Goal: Task Accomplishment & Management: Use online tool/utility

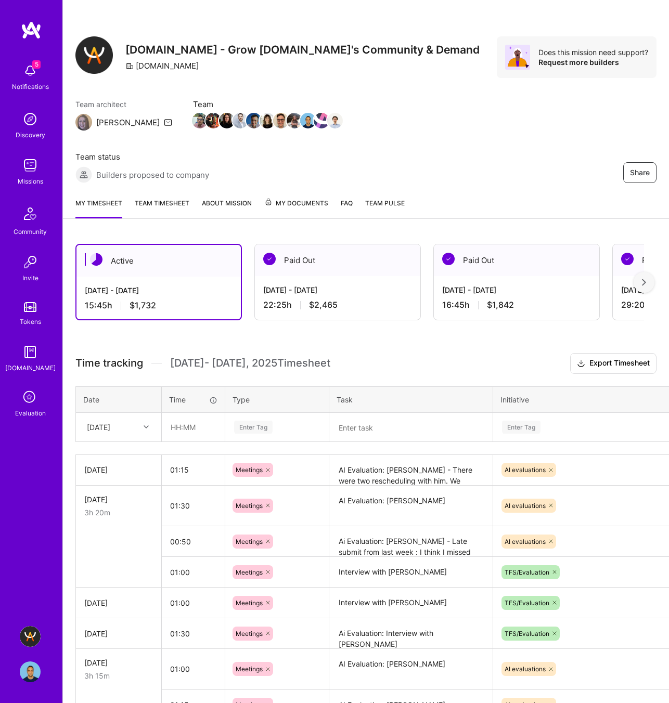
scroll to position [231, 0]
click at [365, 425] on textarea at bounding box center [410, 427] width 161 height 27
paste textarea "Bozidar Benko"
type textarea "AI Evaluation: Bozidar Benko"
click at [514, 426] on div "Enter Tag" at bounding box center [521, 427] width 38 height 16
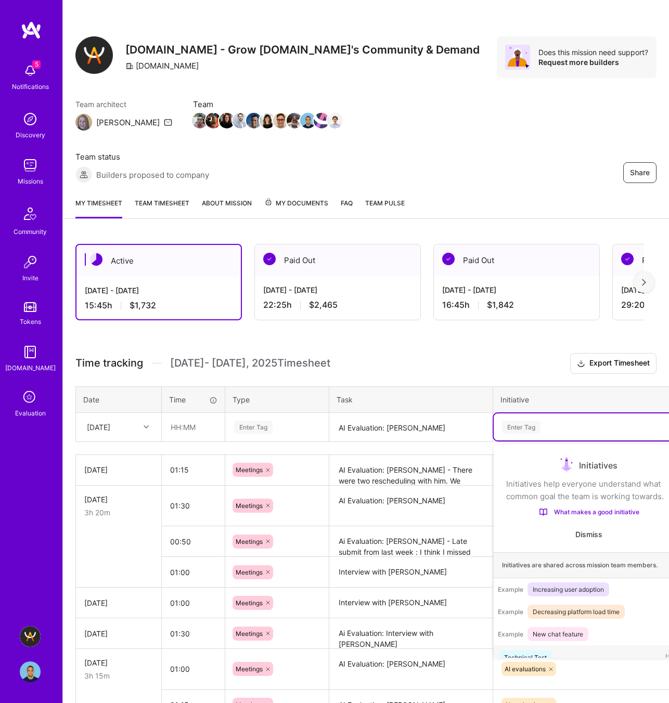
scroll to position [17, 0]
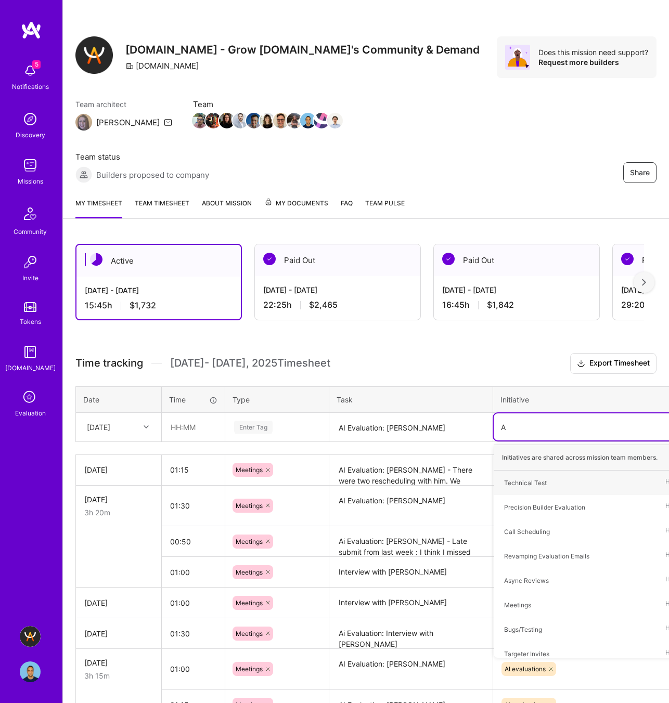
type input "AI"
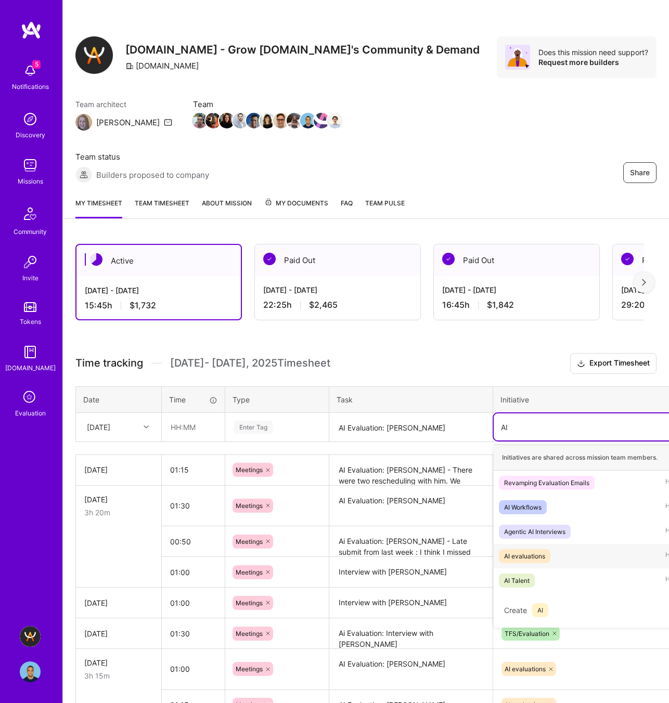
click at [564, 551] on div "AI evaluations Hide" at bounding box center [588, 556] width 190 height 24
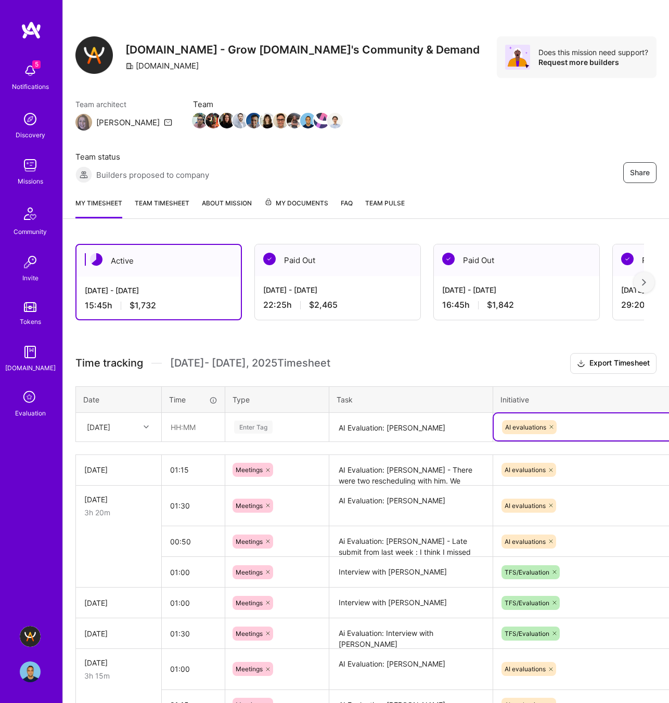
click at [551, 425] on icon at bounding box center [551, 427] width 6 height 6
drag, startPoint x: 350, startPoint y: 425, endPoint x: 297, endPoint y: 423, distance: 53.1
click at [297, 423] on tr "Wed, Sep 10 Enter Tag AI Evaluation: Bozidar Benko Enter Tag" at bounding box center [398, 426] width 644 height 29
type textarea "Interview with Bozidar Benko"
click at [527, 441] on table "Date Time Type Task Initiative Wed, Sep 10 Enter Tag Interview with Bozidar Ben…" at bounding box center [397, 414] width 644 height 56
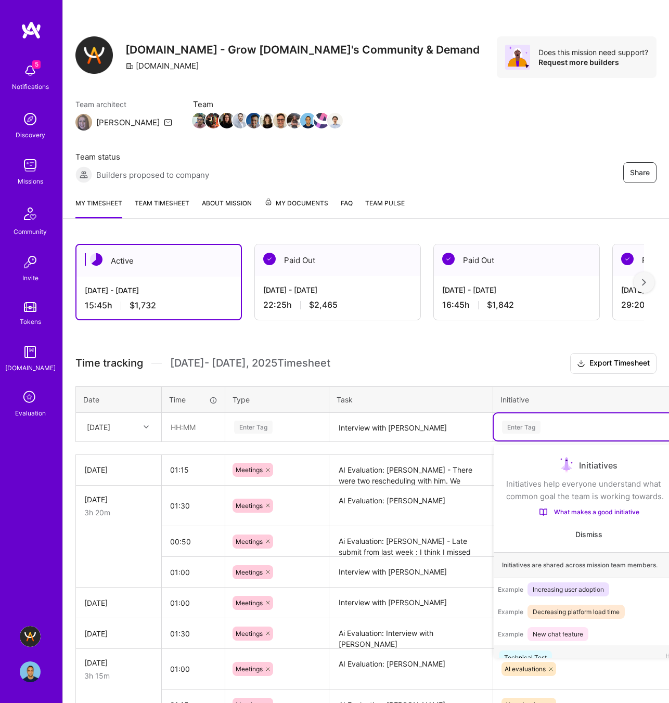
click at [521, 428] on div "Enter Tag" at bounding box center [521, 427] width 38 height 16
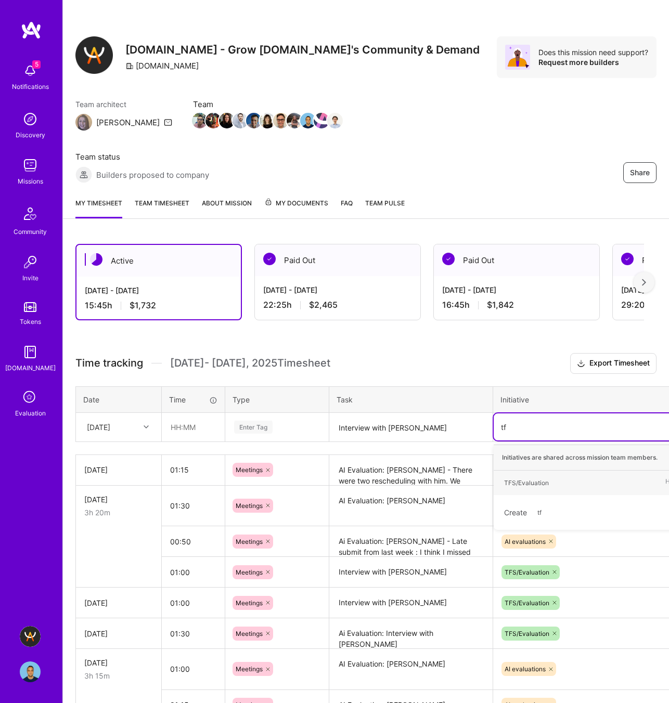
type input "tfs"
click at [530, 481] on div "TFS/Evaluation" at bounding box center [526, 482] width 45 height 11
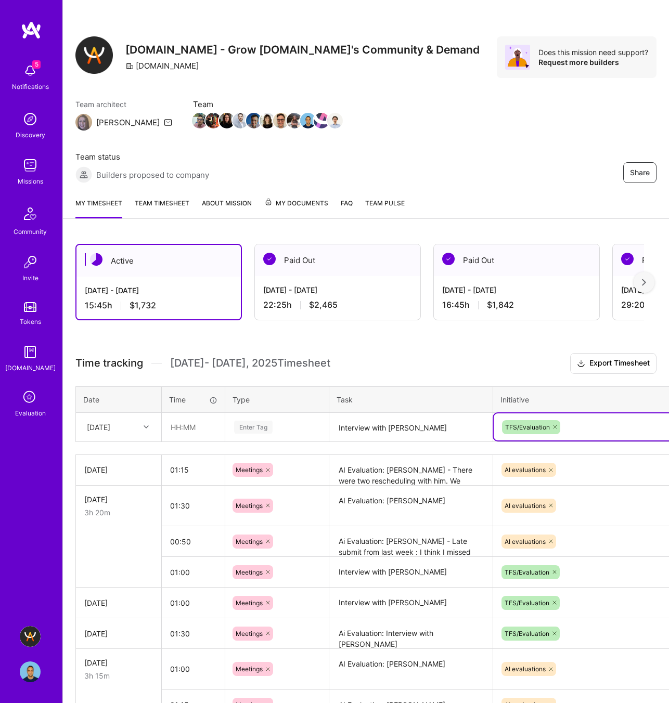
click at [252, 430] on div "Enter Tag" at bounding box center [253, 427] width 38 height 16
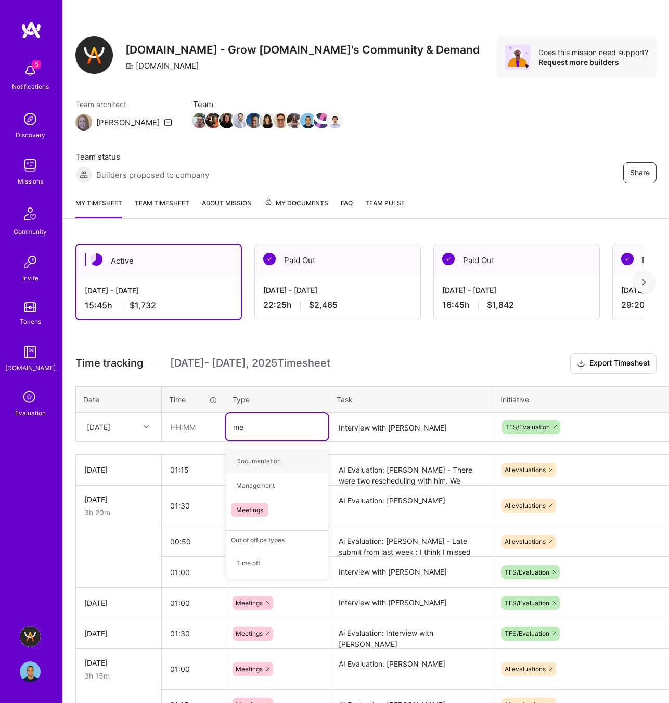
type input "mee"
click at [251, 458] on span "Meetings" at bounding box center [249, 461] width 37 height 14
click at [177, 432] on input "text" at bounding box center [193, 427] width 62 height 28
type input "01:15"
click at [135, 430] on div "Wed, Sep 10" at bounding box center [111, 427] width 58 height 17
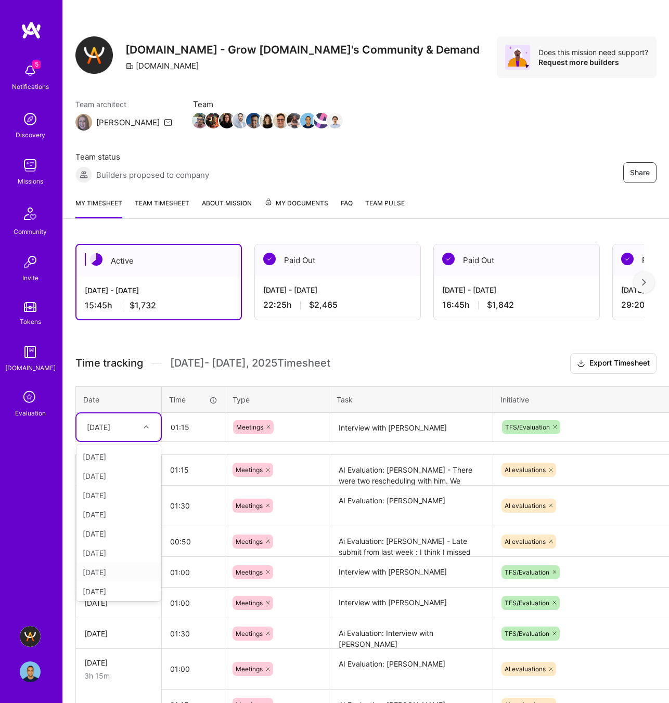
scroll to position [21, 0]
click at [114, 589] on div "[DATE]" at bounding box center [118, 589] width 84 height 19
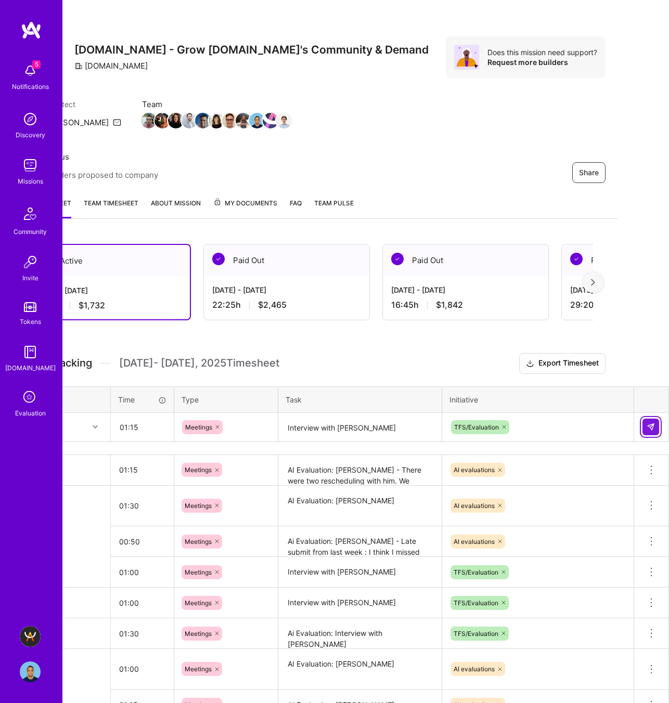
click at [657, 427] on button at bounding box center [650, 427] width 17 height 17
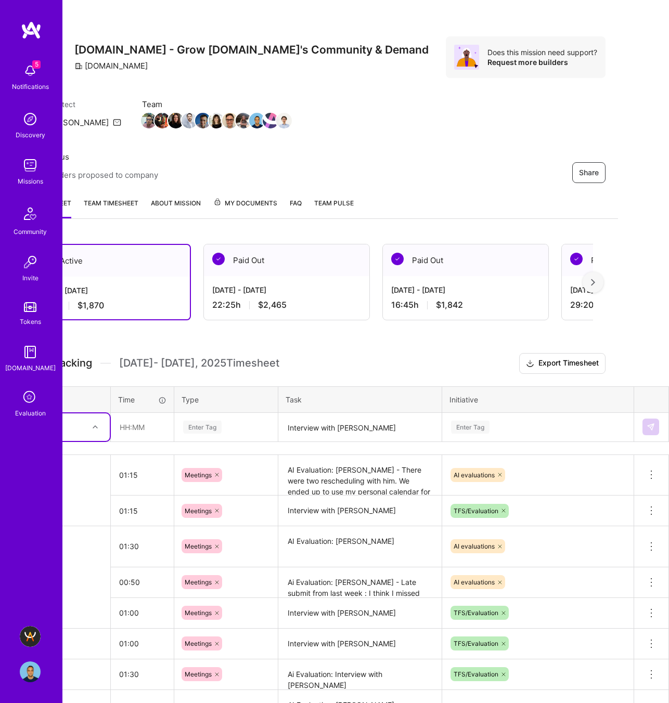
scroll to position [0, 0]
